Goal: Task Accomplishment & Management: Manage account settings

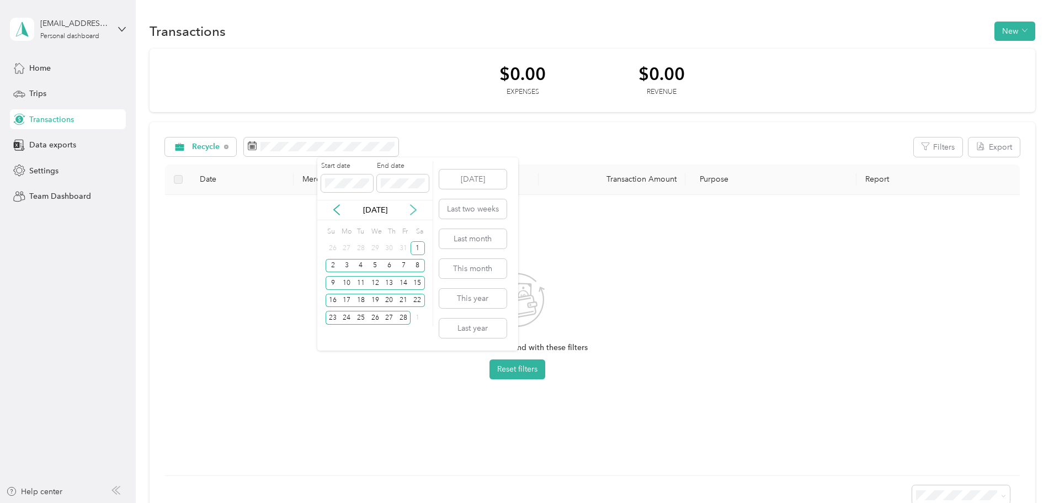
click at [412, 207] on icon at bounding box center [413, 209] width 11 height 11
drag, startPoint x: 417, startPoint y: 248, endPoint x: 416, endPoint y: 220, distance: 28.2
click at [417, 247] on div "1" at bounding box center [418, 248] width 14 height 14
click at [342, 333] on div "31" at bounding box center [346, 335] width 14 height 14
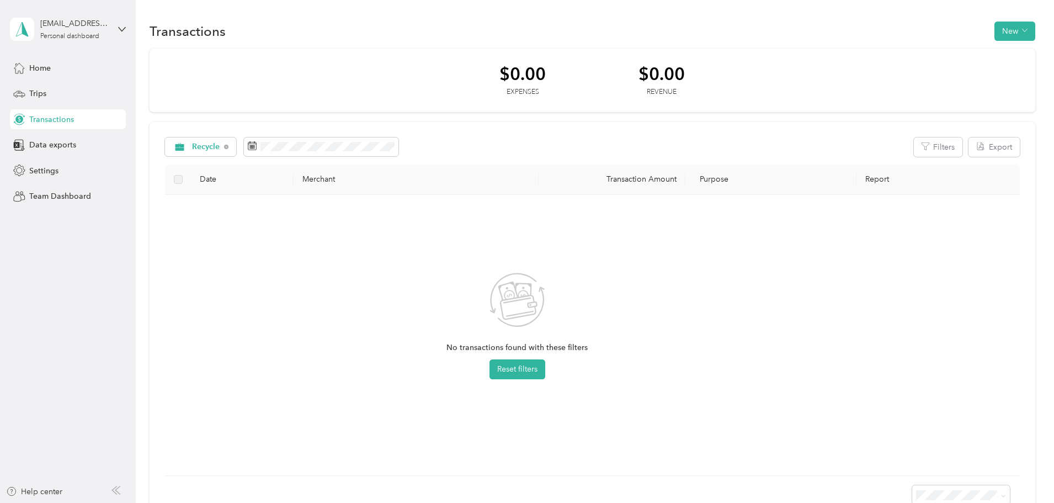
click at [363, 118] on div "$0.00 Expenses $0.00 Revenue Recycle Filters Export Date Merchant Transaction A…" at bounding box center [593, 285] width 886 height 472
click at [228, 146] on icon at bounding box center [226, 147] width 4 height 4
click at [238, 150] on span "All purposes" at bounding box center [215, 147] width 46 height 8
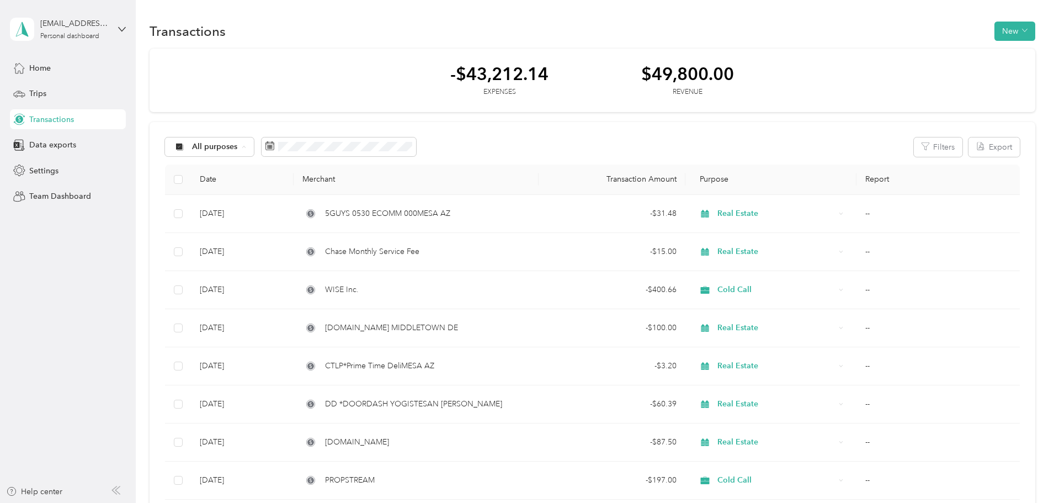
drag, startPoint x: 291, startPoint y: 284, endPoint x: 313, endPoint y: 263, distance: 30.1
click at [291, 284] on span "Cold Call" at bounding box center [293, 283] width 54 height 12
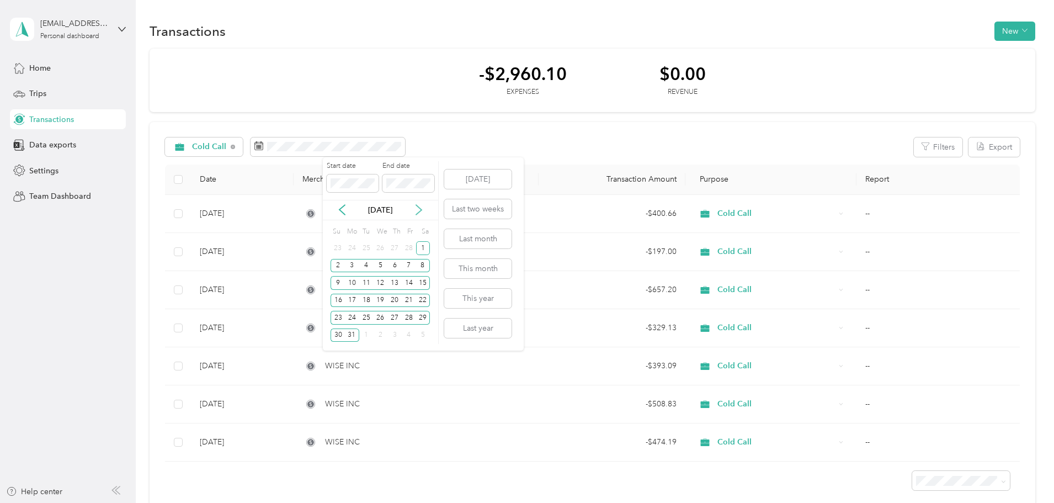
click at [422, 206] on icon at bounding box center [418, 209] width 11 height 11
click at [365, 249] on div "1" at bounding box center [366, 248] width 14 height 14
drag, startPoint x: 380, startPoint y: 317, endPoint x: 388, endPoint y: 303, distance: 15.6
click at [380, 317] on div "30" at bounding box center [380, 318] width 14 height 14
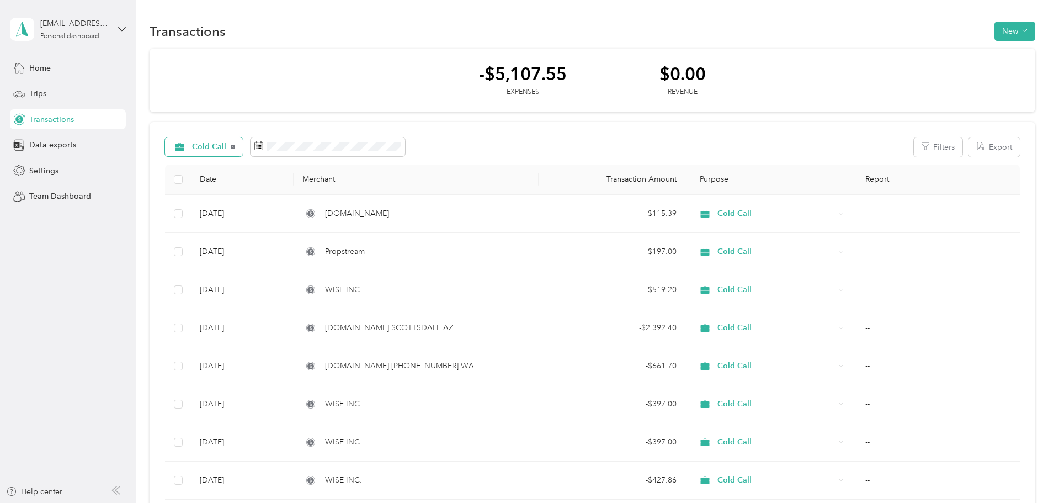
click at [235, 148] on icon at bounding box center [233, 147] width 4 height 4
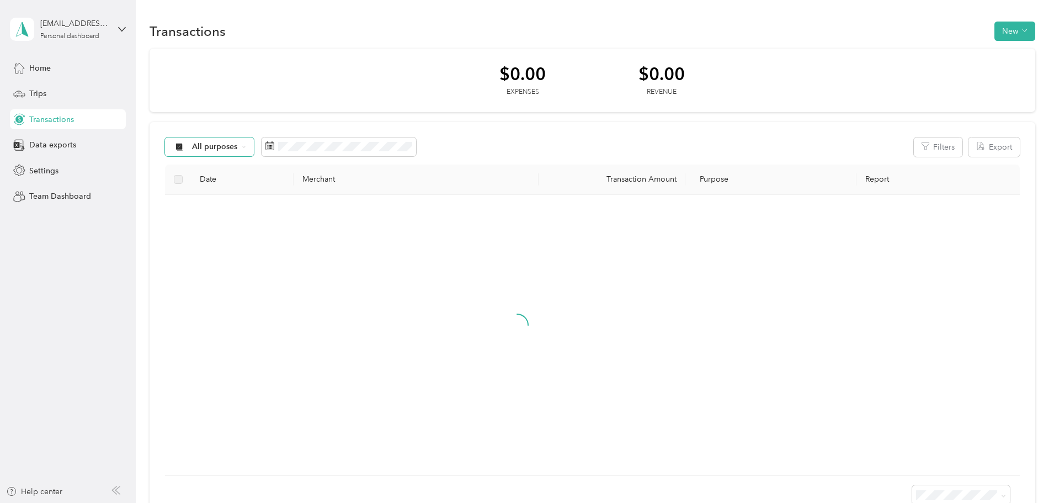
click at [238, 149] on span "All purposes" at bounding box center [215, 147] width 46 height 8
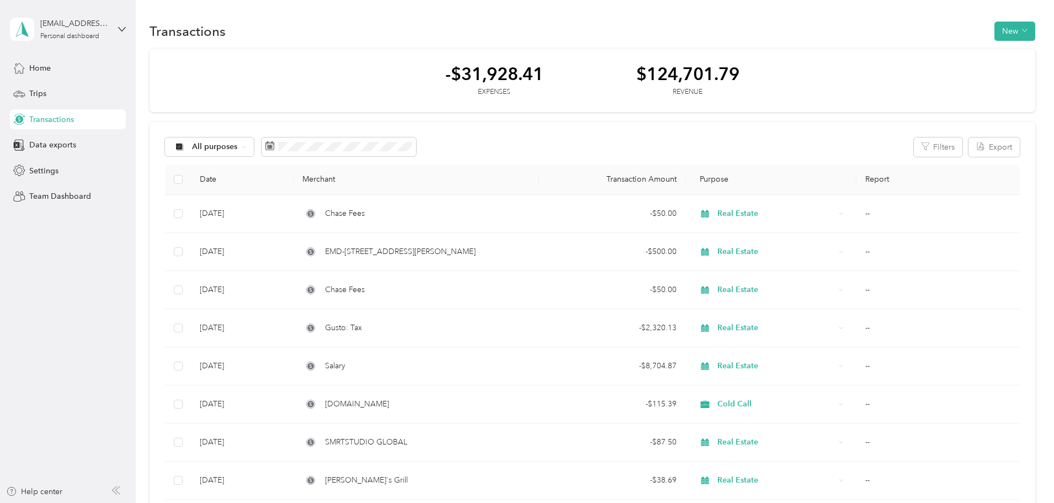
click at [283, 260] on span "Recycle" at bounding box center [293, 264] width 54 height 12
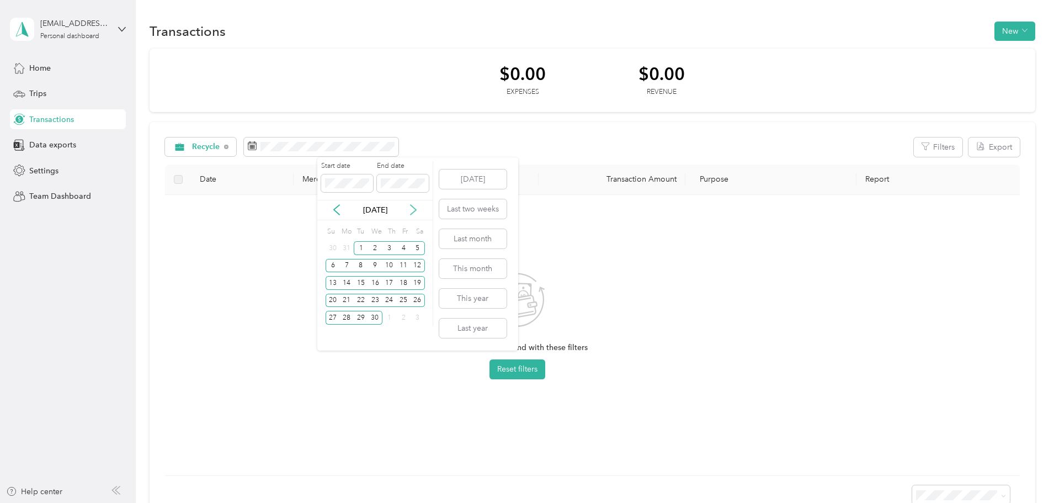
click at [414, 215] on icon at bounding box center [413, 209] width 11 height 11
click at [387, 250] on div "1" at bounding box center [389, 248] width 14 height 14
click at [418, 321] on div "31" at bounding box center [418, 318] width 14 height 14
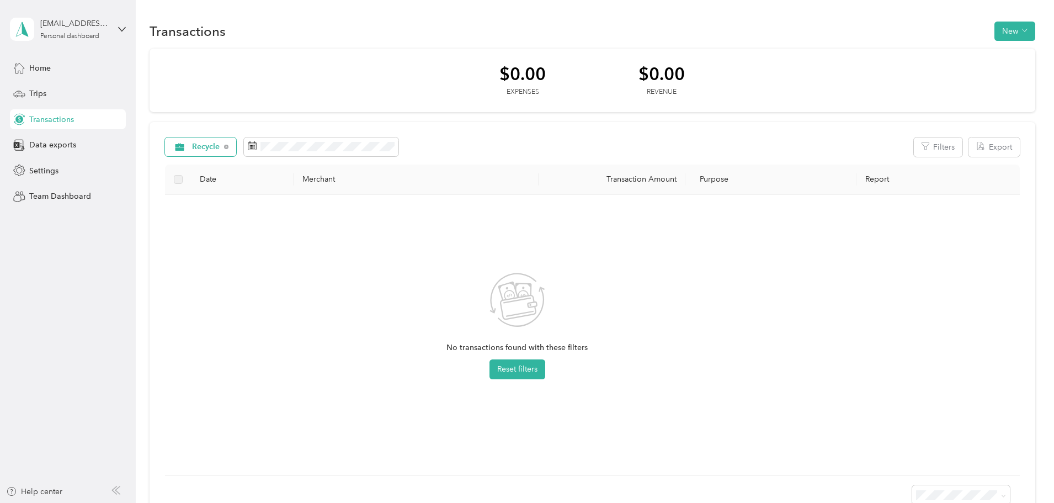
click at [220, 145] on span "Recycle" at bounding box center [206, 147] width 28 height 8
click at [289, 281] on span "Cold Call" at bounding box center [288, 283] width 45 height 12
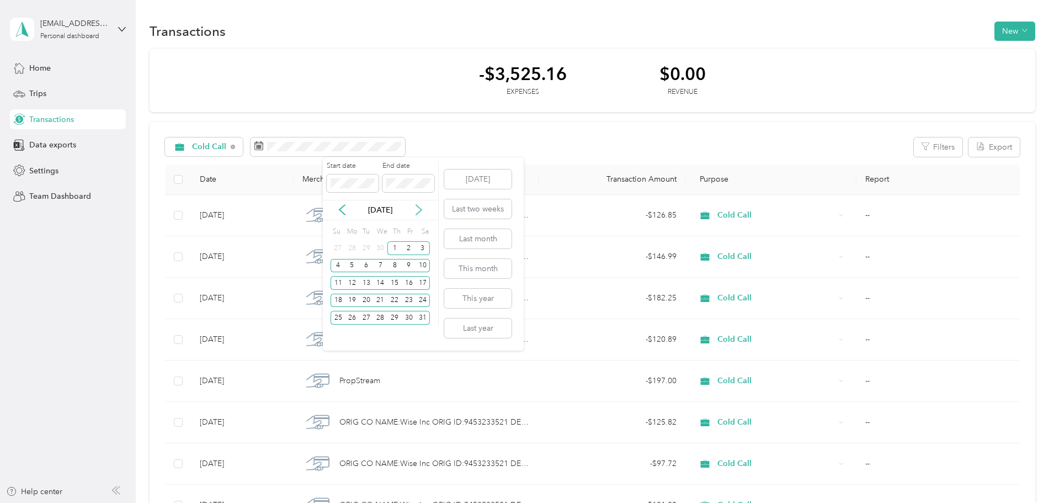
click at [422, 212] on icon at bounding box center [418, 209] width 11 height 11
click at [337, 249] on div "1" at bounding box center [338, 248] width 14 height 14
click at [357, 322] on div "30" at bounding box center [352, 318] width 14 height 14
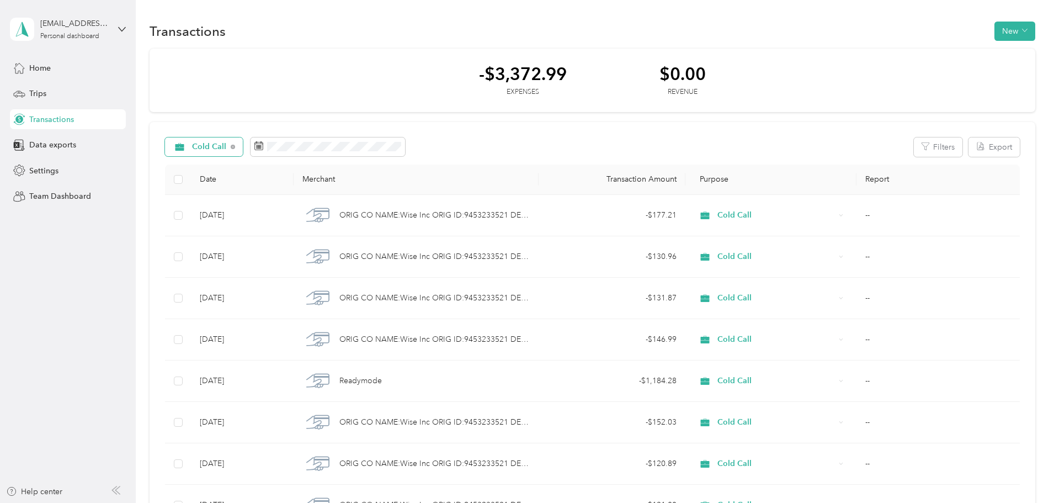
click at [243, 150] on div "Cold Call" at bounding box center [204, 146] width 78 height 19
click at [293, 263] on span "Recycle" at bounding box center [290, 264] width 48 height 12
